Goal: Browse casually: Explore the website without a specific task or goal

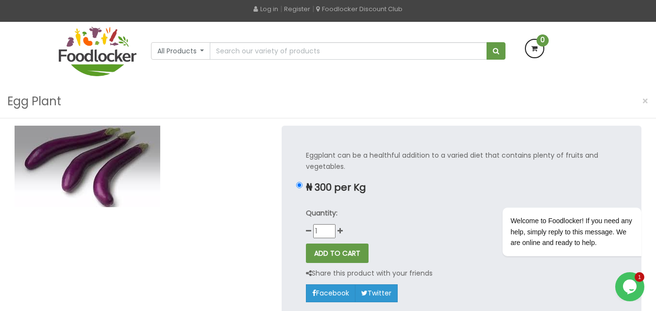
scroll to position [39, 0]
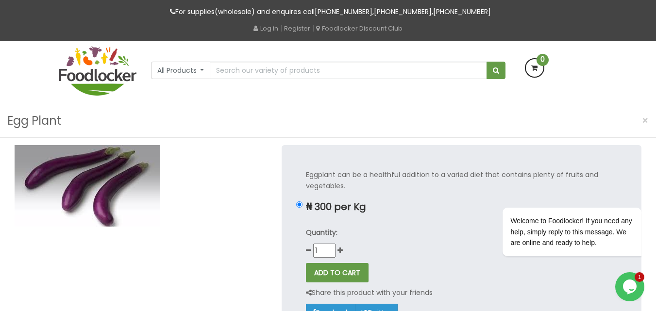
click at [101, 83] on img at bounding box center [98, 71] width 78 height 50
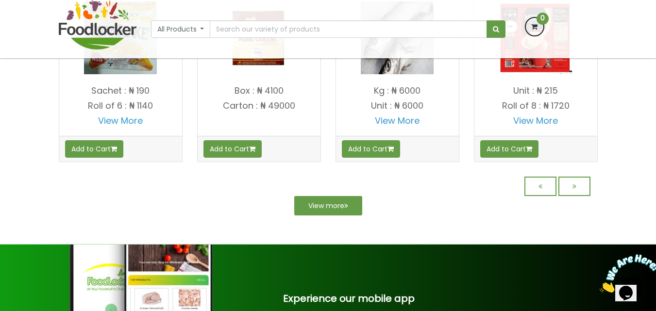
scroll to position [895, 0]
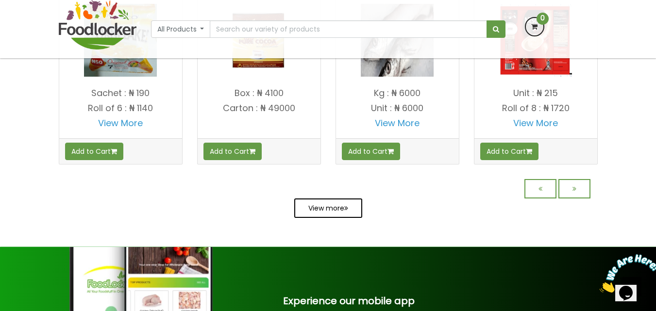
click at [313, 216] on link "View more" at bounding box center [328, 208] width 68 height 19
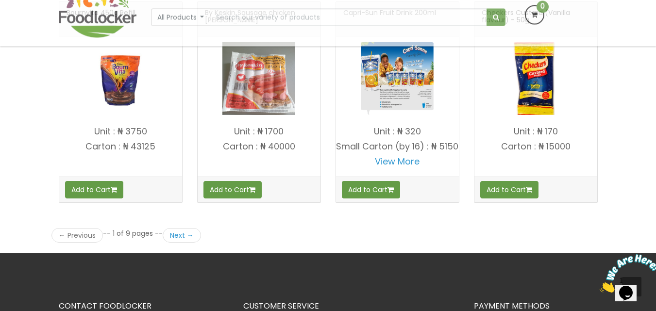
scroll to position [1341, 0]
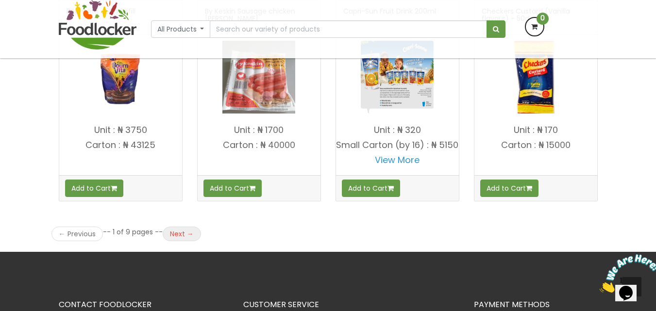
click at [178, 241] on link "Next →" at bounding box center [182, 234] width 38 height 15
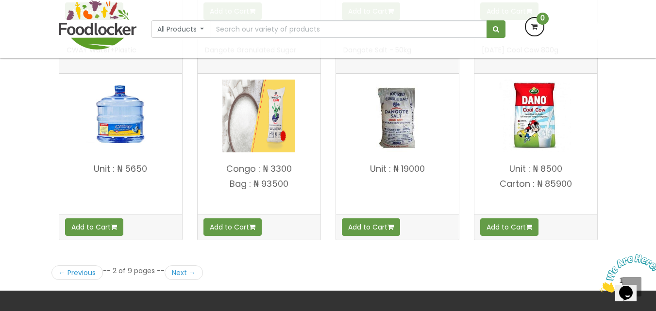
scroll to position [1321, 0]
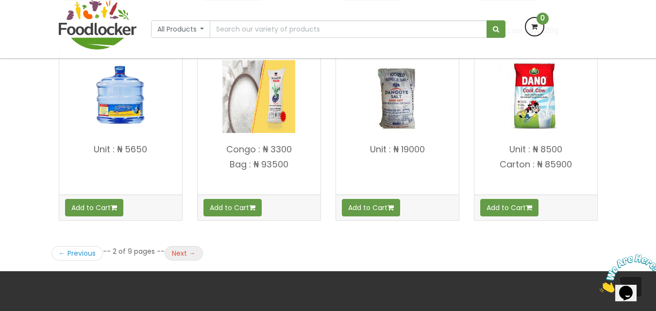
click at [178, 247] on link "Next →" at bounding box center [184, 253] width 38 height 15
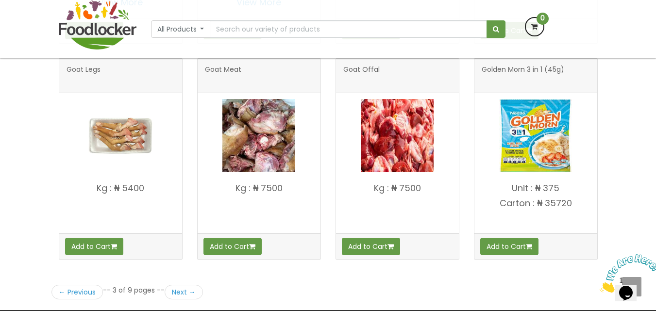
scroll to position [1302, 0]
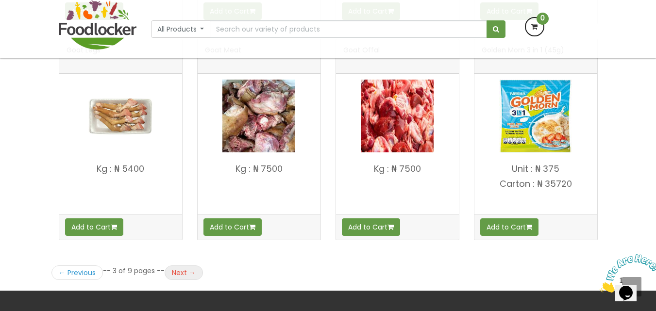
click at [183, 272] on link "Next →" at bounding box center [184, 273] width 38 height 15
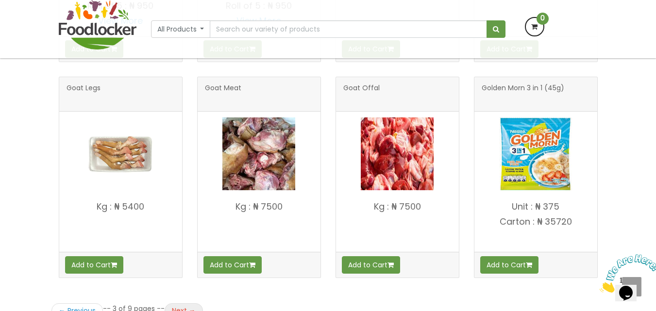
scroll to position [1263, 0]
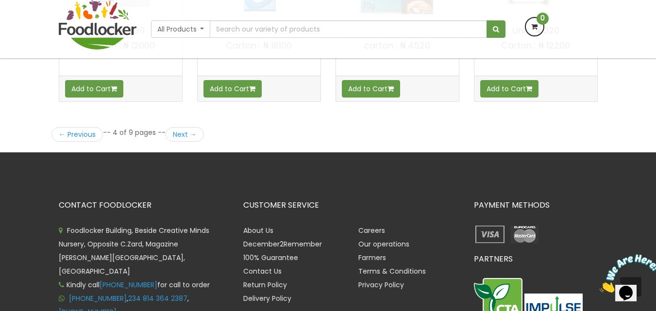
scroll to position [1438, 0]
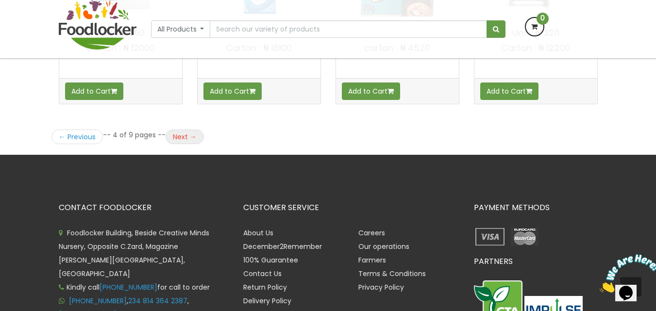
click at [193, 136] on link "Next →" at bounding box center [185, 137] width 38 height 15
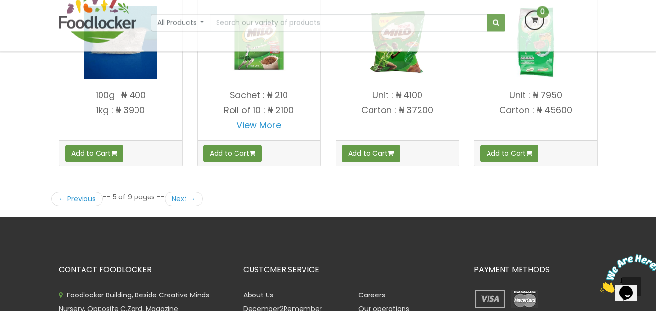
scroll to position [1418, 0]
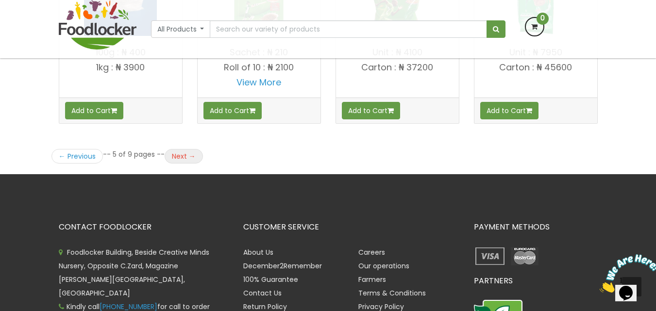
click at [180, 156] on link "Next →" at bounding box center [184, 156] width 38 height 15
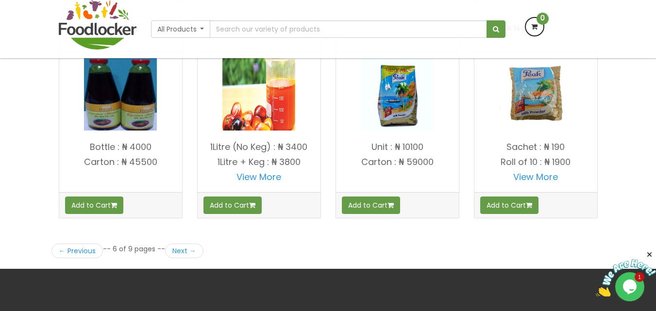
scroll to position [1321, 0]
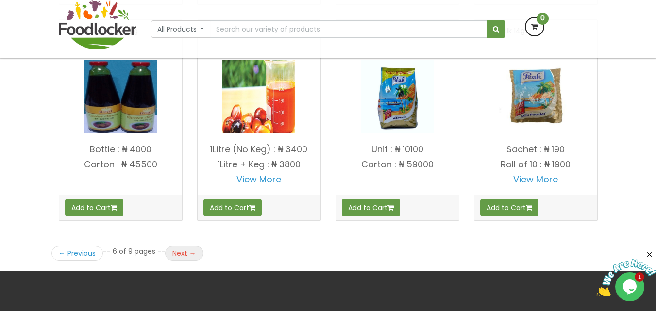
click at [190, 247] on link "Next →" at bounding box center [184, 253] width 38 height 15
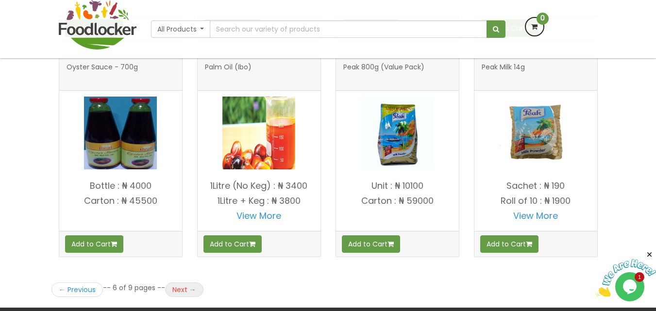
scroll to position [1282, 0]
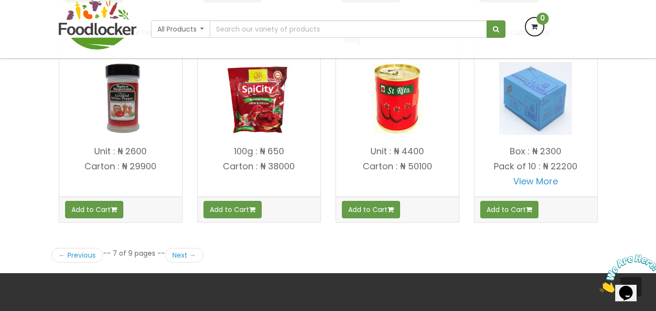
scroll to position [1321, 0]
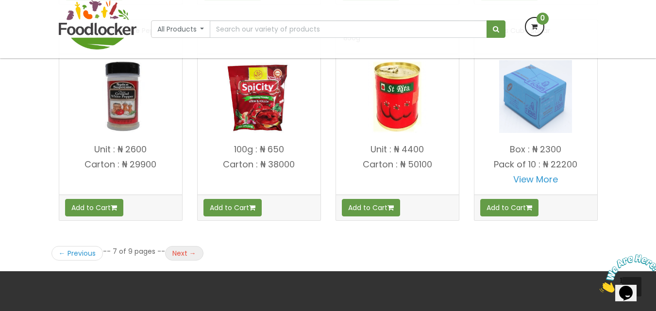
click at [179, 254] on link "Next →" at bounding box center [184, 253] width 38 height 15
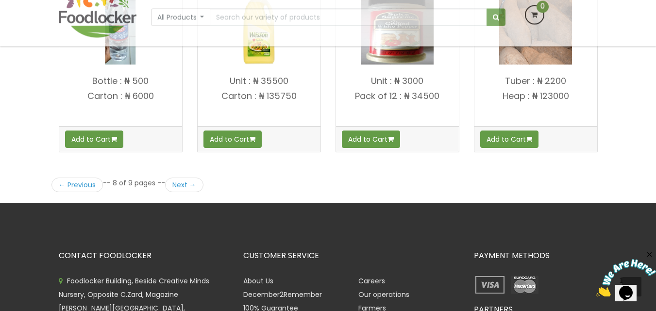
scroll to position [1399, 0]
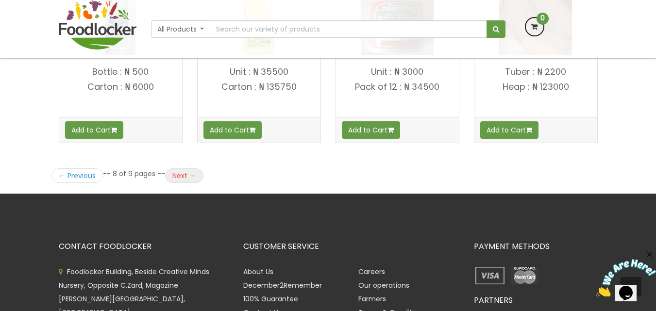
click at [187, 180] on link "Next →" at bounding box center [184, 176] width 38 height 15
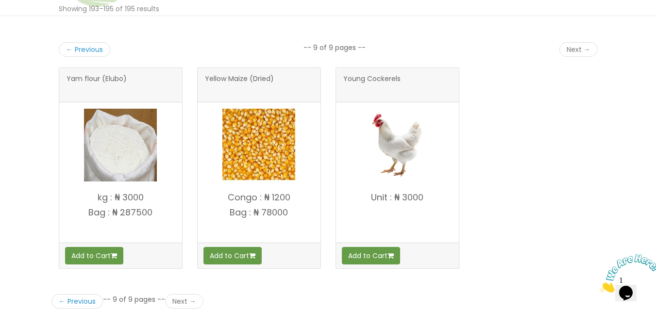
scroll to position [194, 0]
